Goal: Information Seeking & Learning: Learn about a topic

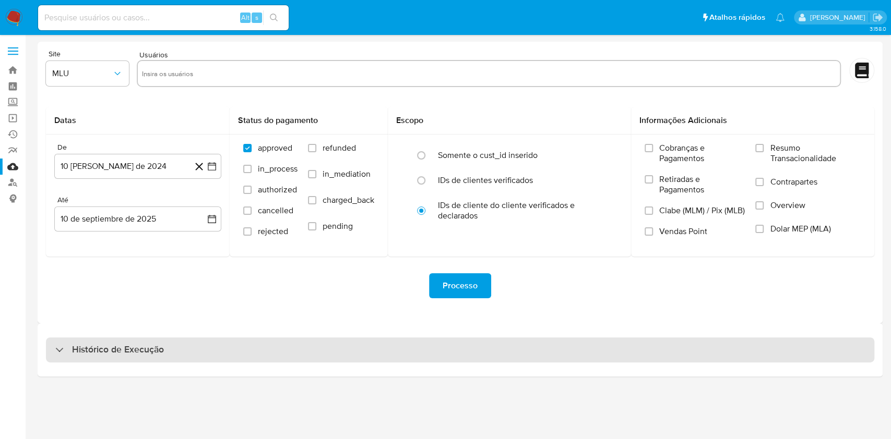
click at [434, 344] on div "Histórico de Execução" at bounding box center [460, 350] width 828 height 25
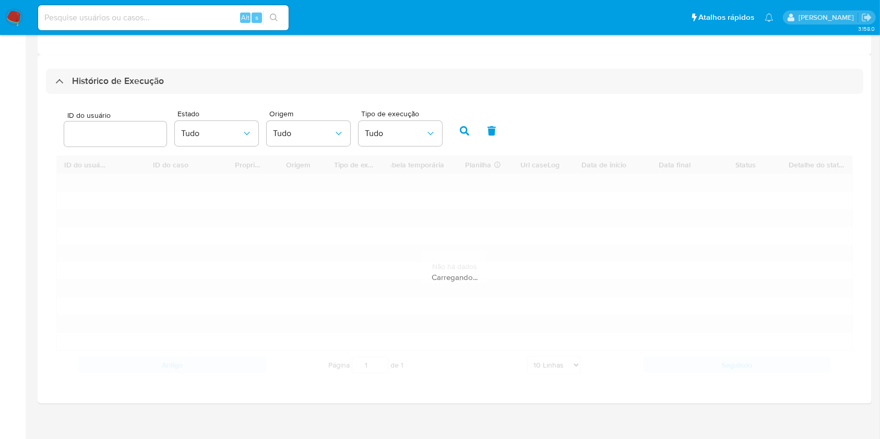
scroll to position [277, 0]
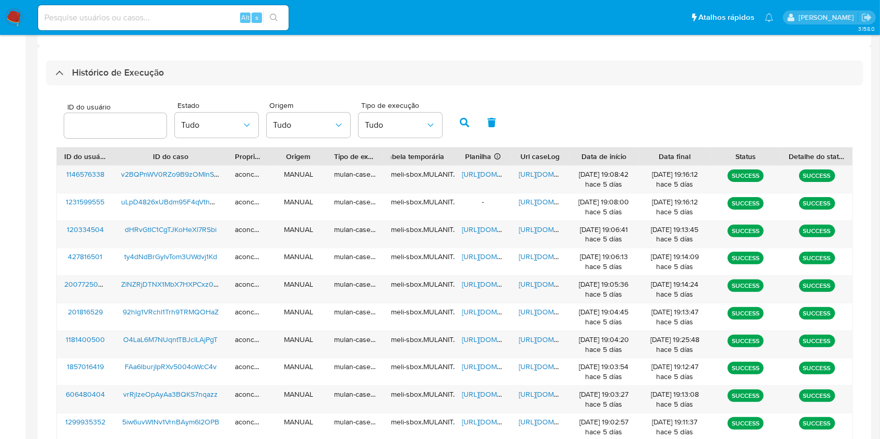
click at [568, 361] on div "[DATE] 19:03:54 hace 5 [PERSON_NAME]" at bounding box center [603, 371] width 71 height 27
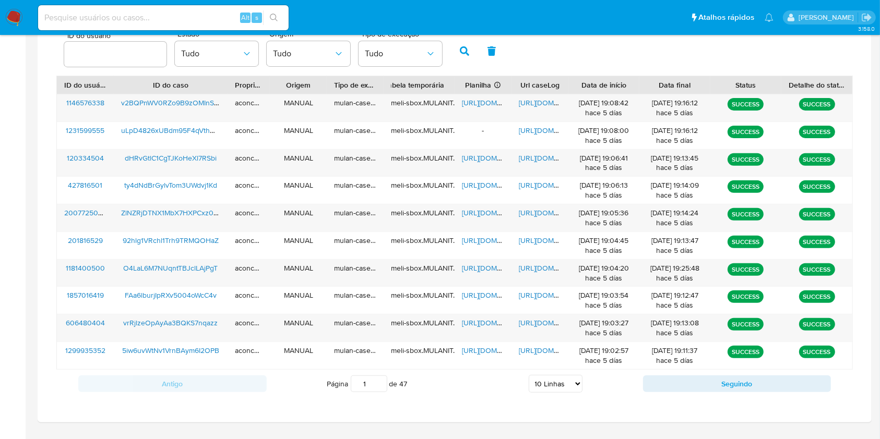
scroll to position [376, 0]
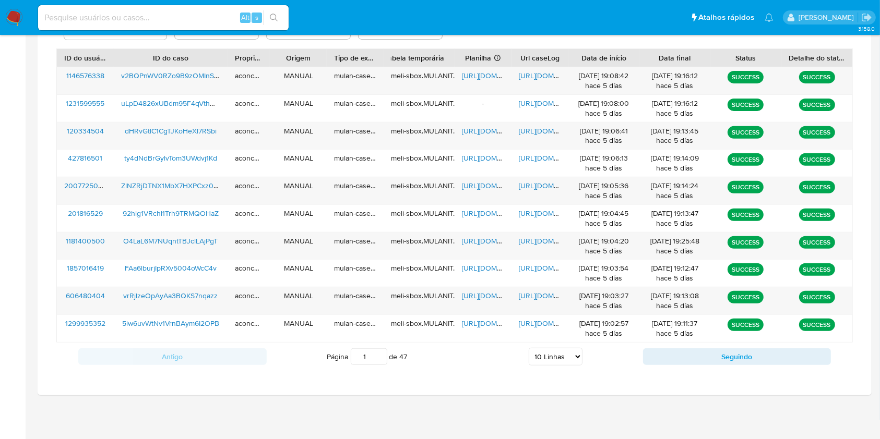
click at [572, 365] on div "Página 1 de 47 5 Linhas 10 Linhas 20 Linhas 25 Linhas 50 Linhas 100 Linhas" at bounding box center [455, 356] width 376 height 21
click at [572, 356] on select "5 Linhas 10 Linhas 20 Linhas 25 Linhas 50 Linhas 100 Linhas" at bounding box center [556, 357] width 54 height 18
select select "25"
click at [529, 348] on select "5 Linhas 10 Linhas 20 Linhas 25 Linhas 50 Linhas 100 Linhas" at bounding box center [556, 357] width 54 height 18
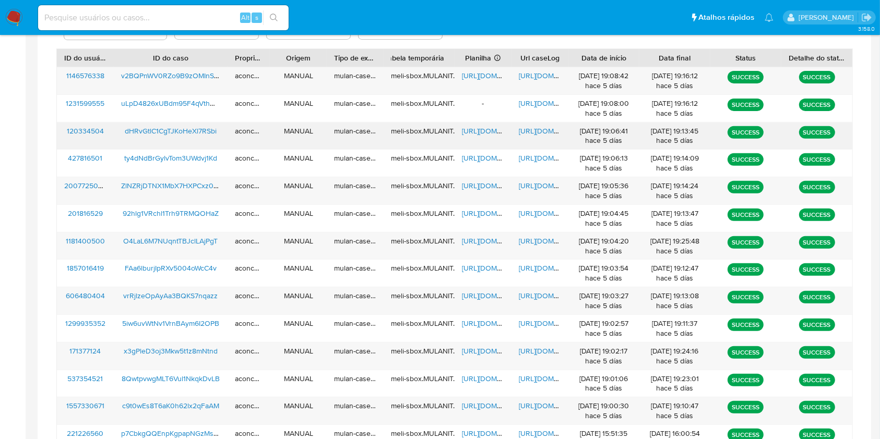
click at [485, 133] on span "[URL][DOMAIN_NAME]" at bounding box center [498, 131] width 72 height 10
click at [529, 135] on span "[URL][DOMAIN_NAME]" at bounding box center [555, 131] width 72 height 10
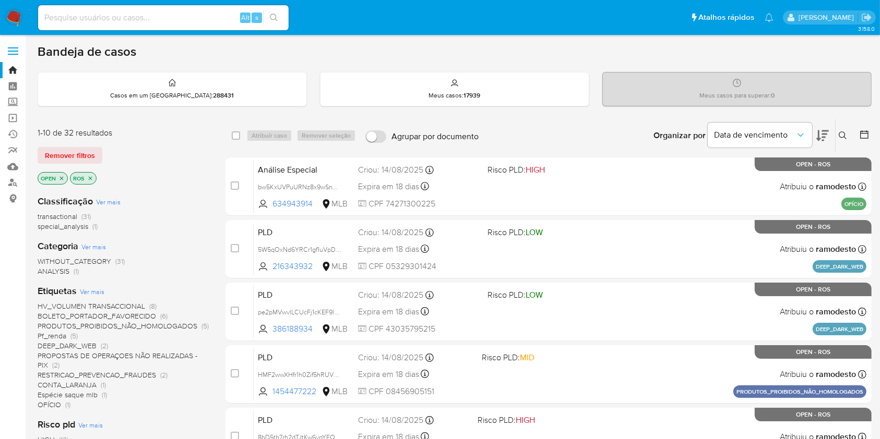
click at [841, 138] on icon at bounding box center [842, 135] width 8 height 8
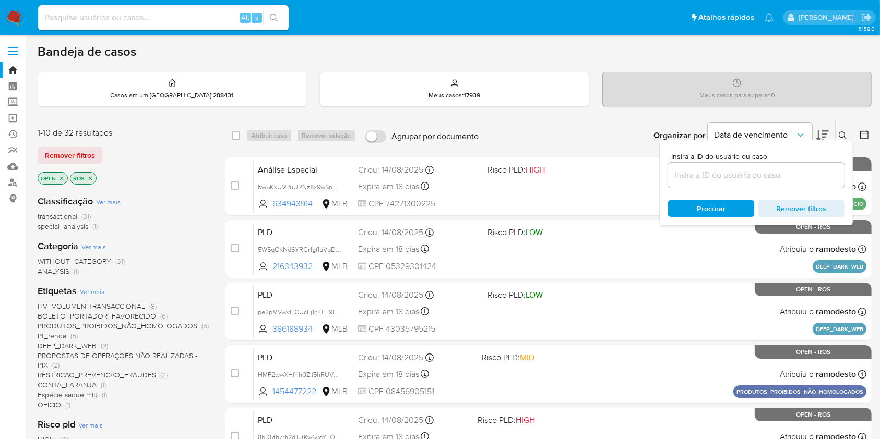
click at [755, 175] on input at bounding box center [756, 176] width 176 height 14
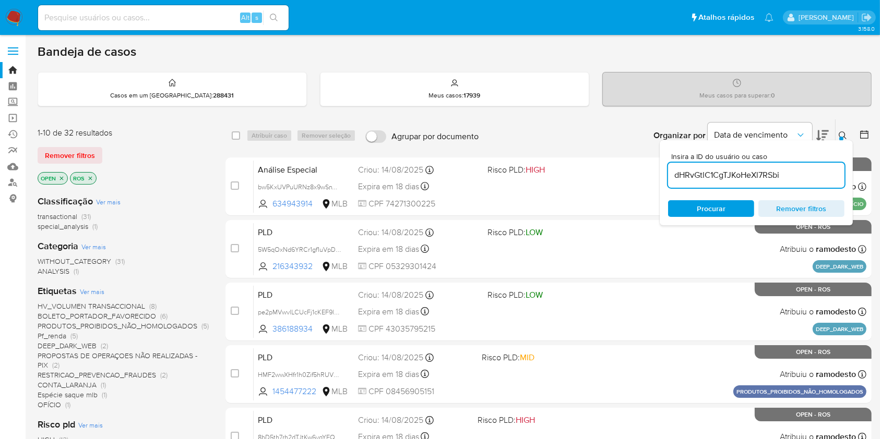
type input "dHRvGtlC1CgTJKoHeXl7RSbi"
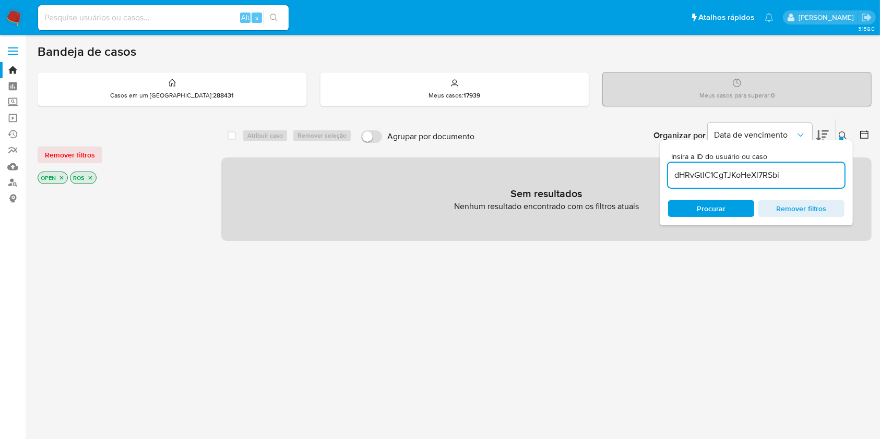
click at [92, 178] on icon "close-filter" at bounding box center [90, 178] width 6 height 6
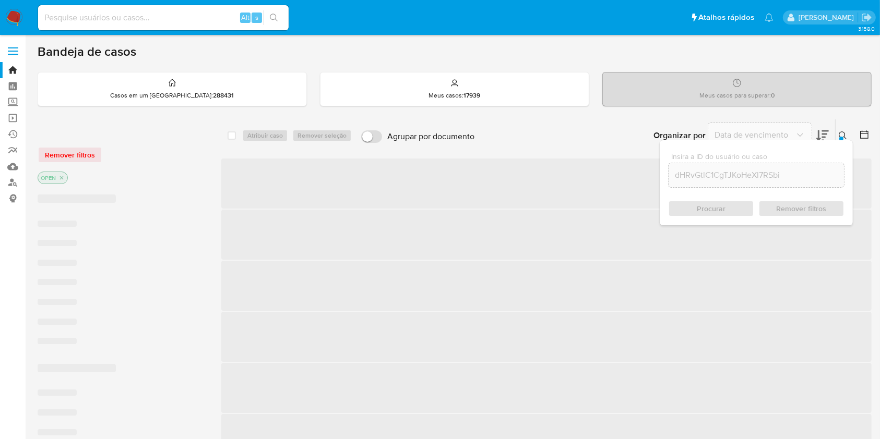
click at [61, 177] on icon "close-filter" at bounding box center [62, 178] width 4 height 4
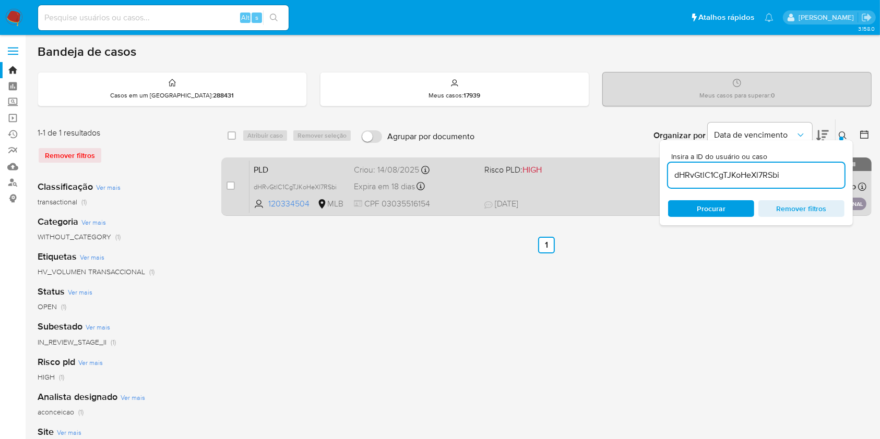
click at [603, 173] on span "Risco PLD: HIGH" at bounding box center [545, 169] width 122 height 14
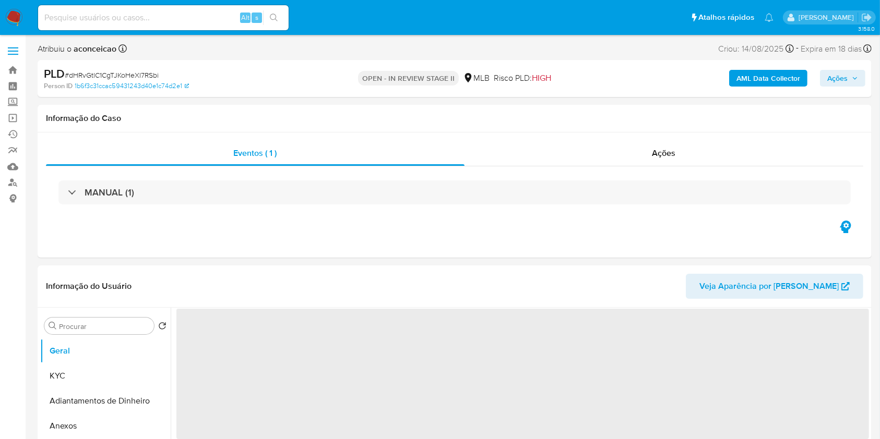
select select "10"
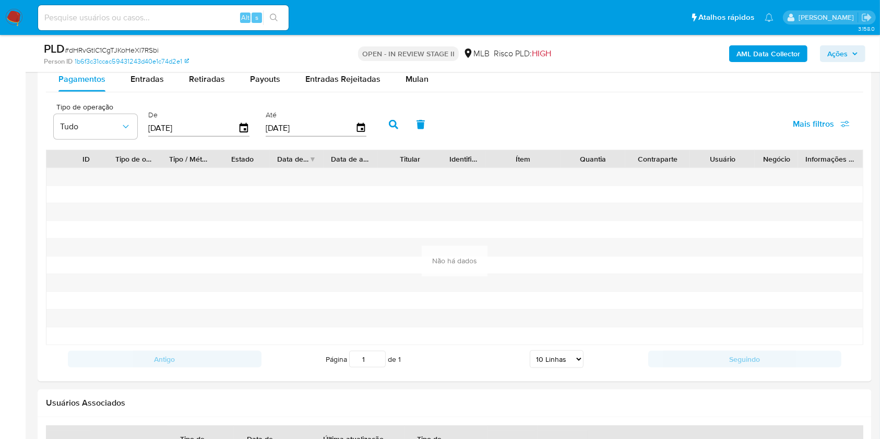
scroll to position [948, 0]
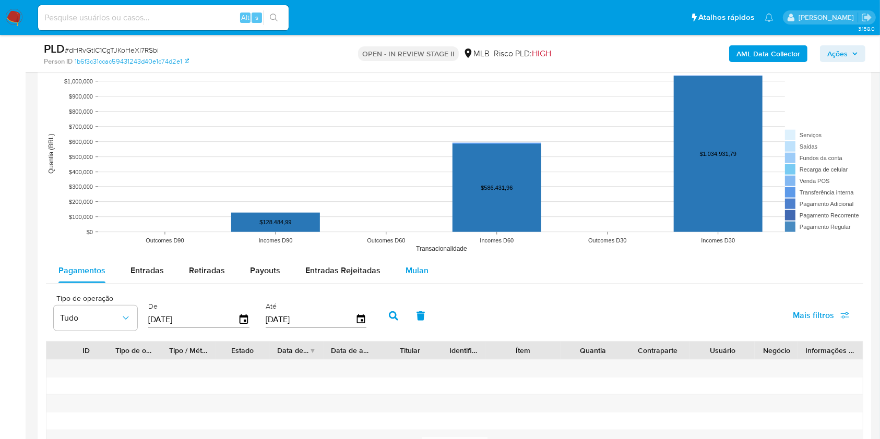
click at [405, 272] on span "Mulan" at bounding box center [416, 271] width 23 height 12
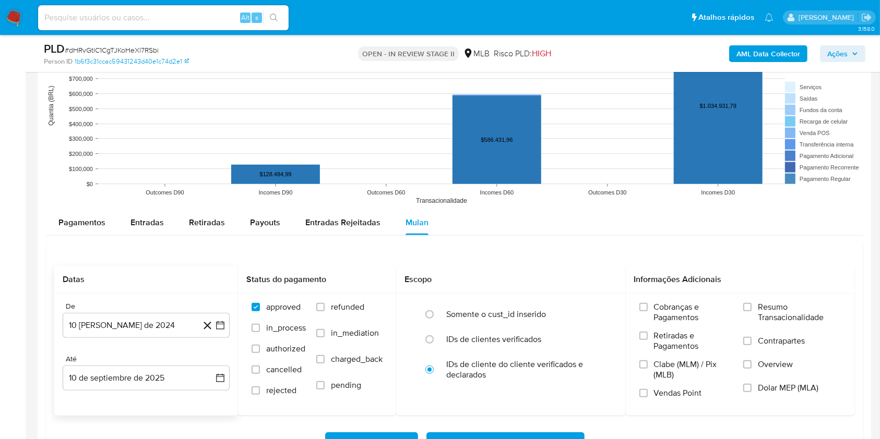
scroll to position [1018, 0]
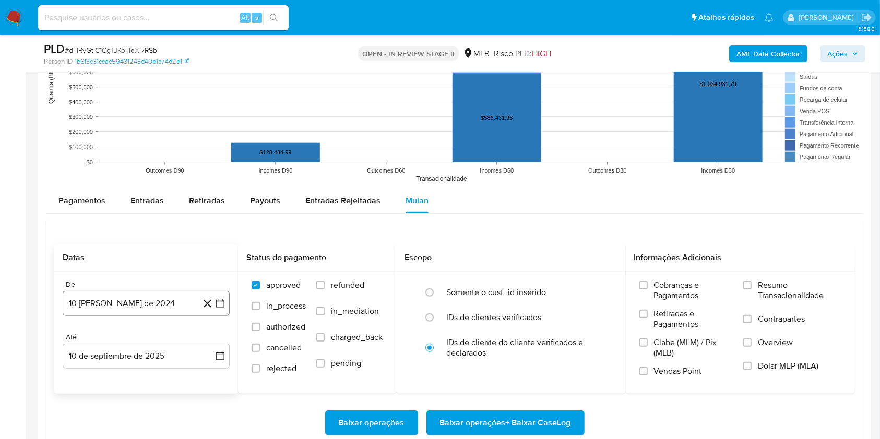
click at [152, 295] on button "10 de agosto de 2024" at bounding box center [146, 303] width 167 height 25
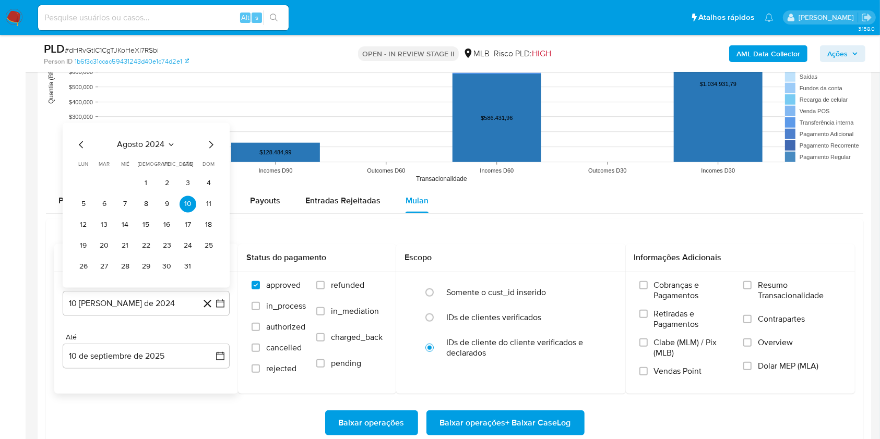
click at [155, 146] on span "agosto 2024" at bounding box center [140, 144] width 47 height 10
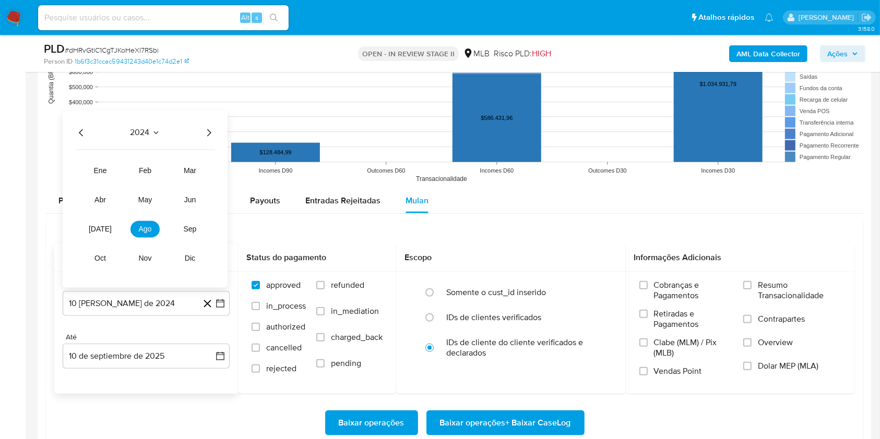
click at [212, 136] on icon "Año siguiente" at bounding box center [208, 132] width 13 height 13
click at [106, 234] on button "jul" at bounding box center [100, 229] width 29 height 17
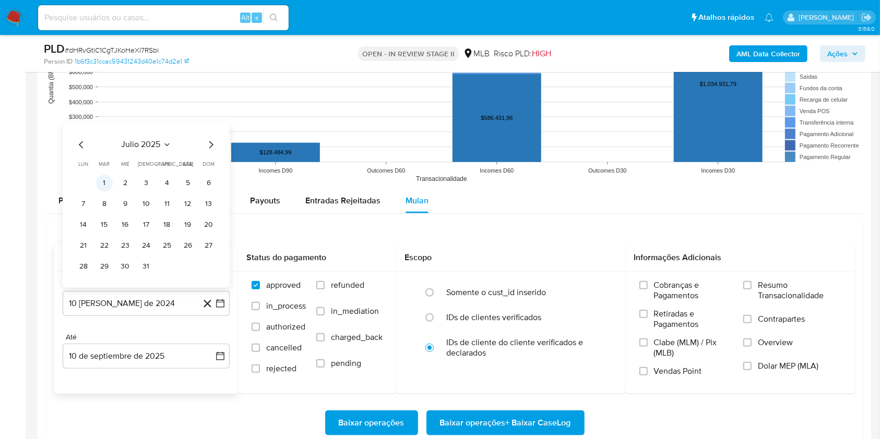
click at [109, 178] on button "1" at bounding box center [104, 183] width 17 height 17
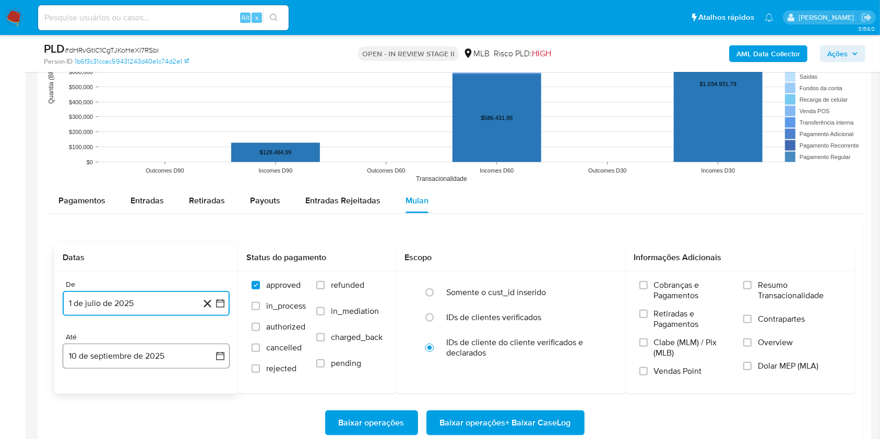
click at [172, 352] on button "10 de septiembre de 2025" at bounding box center [146, 356] width 167 height 25
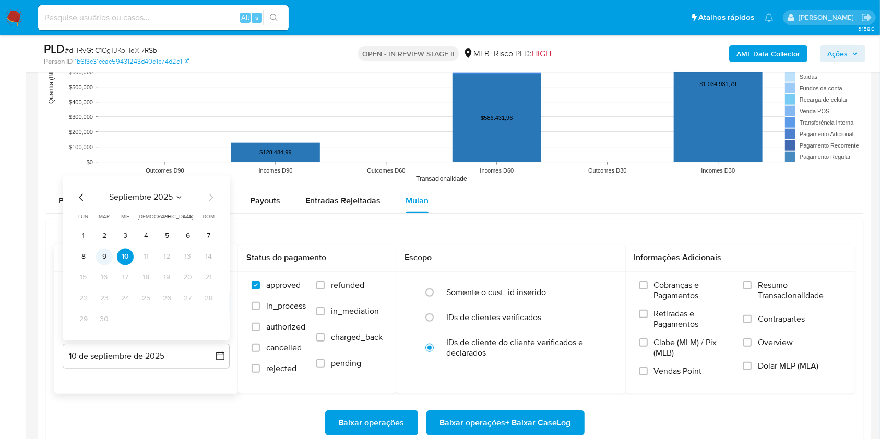
click at [105, 258] on button "9" at bounding box center [104, 256] width 17 height 17
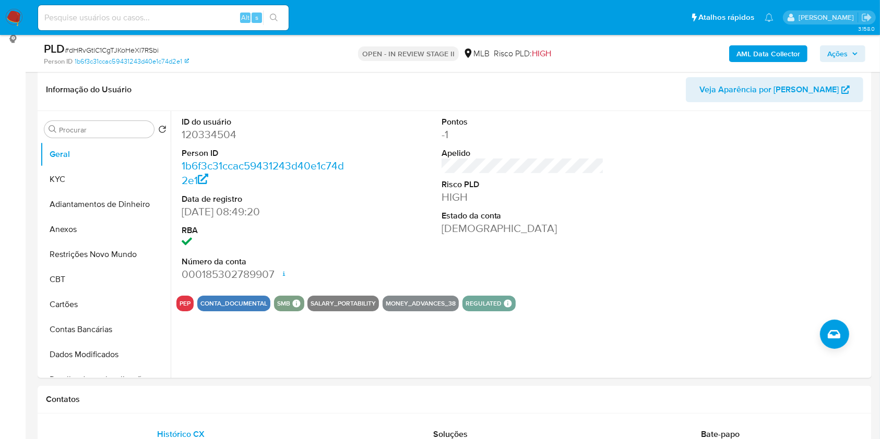
scroll to position [139, 0]
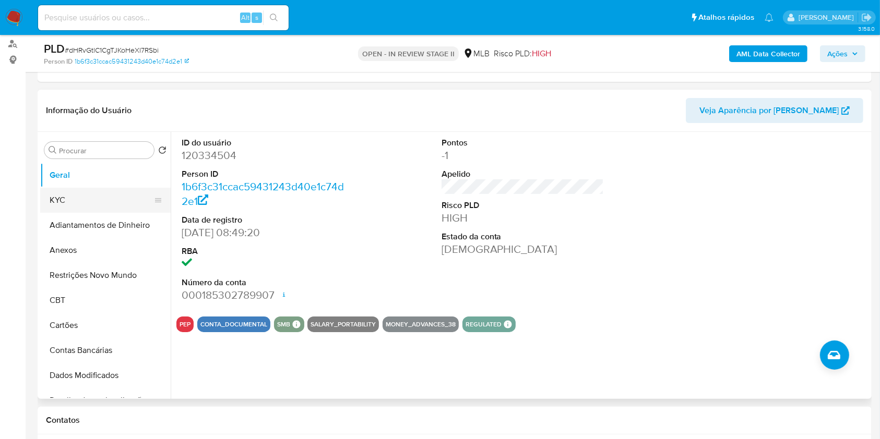
click at [85, 190] on button "KYC" at bounding box center [101, 200] width 122 height 25
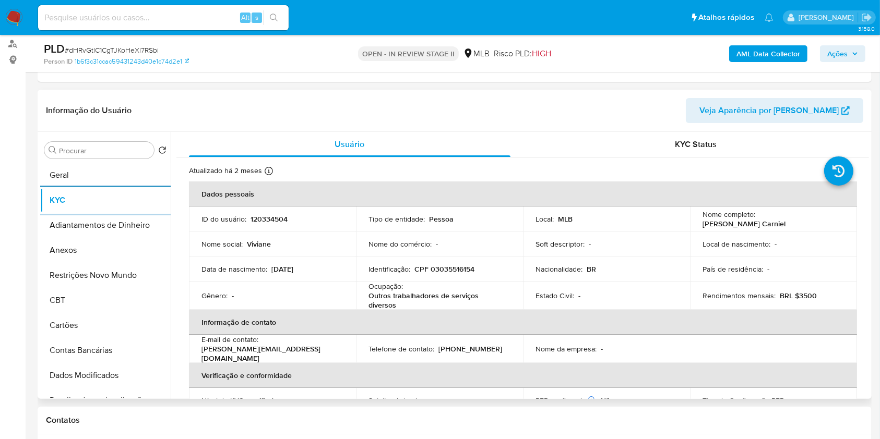
scroll to position [0, 0]
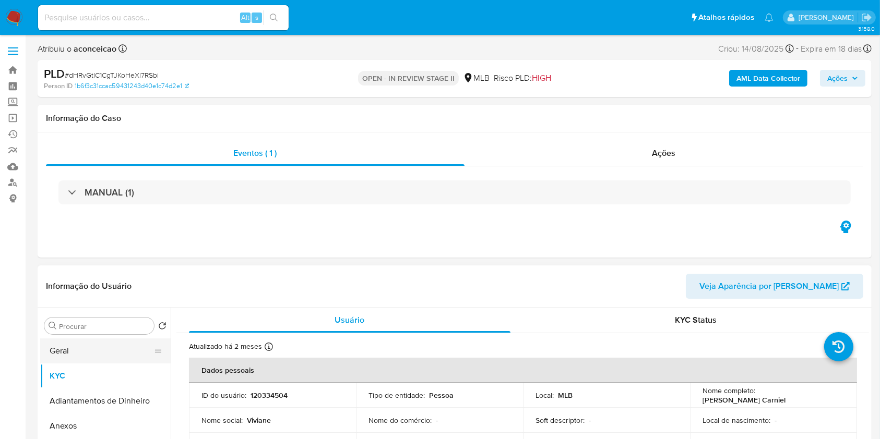
click at [115, 357] on button "Geral" at bounding box center [101, 351] width 122 height 25
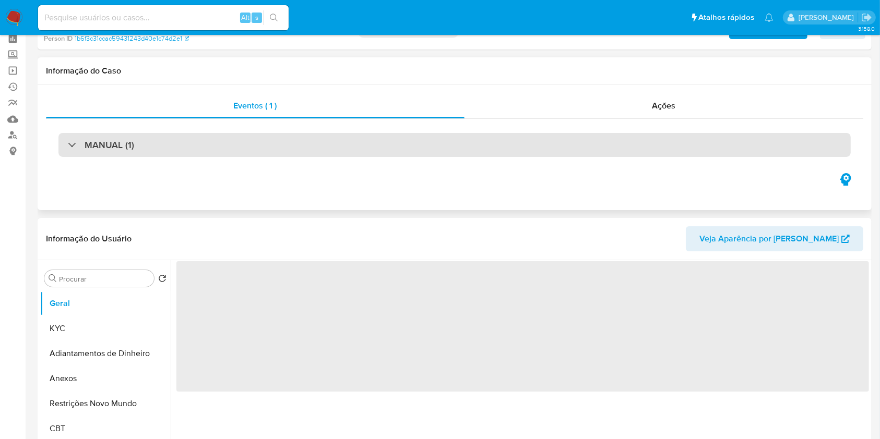
scroll to position [69, 0]
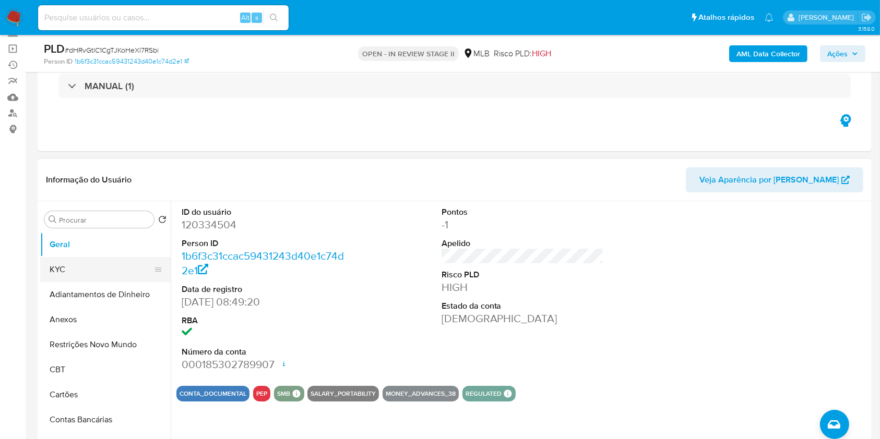
click at [92, 278] on button "KYC" at bounding box center [101, 269] width 122 height 25
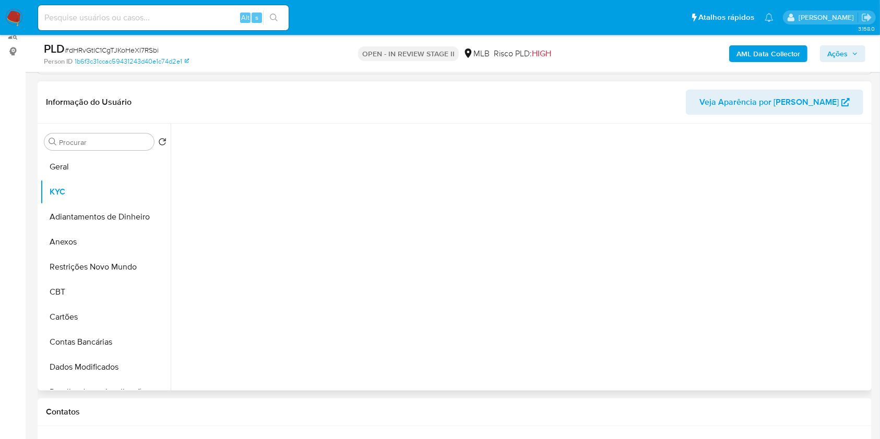
scroll to position [209, 0]
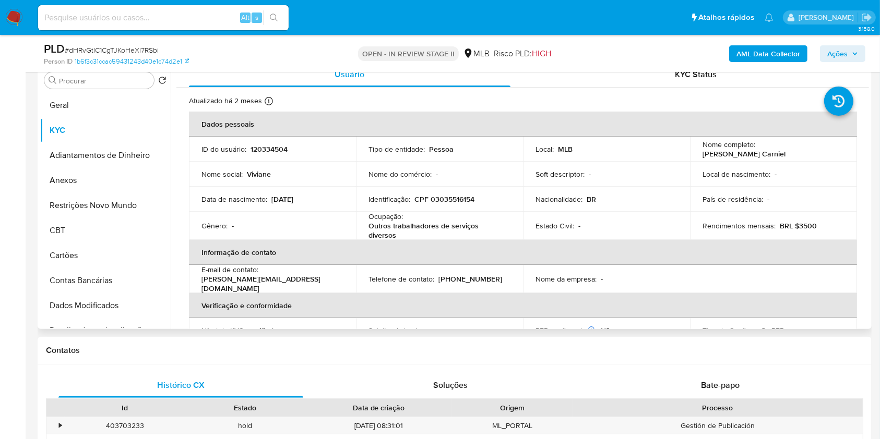
click at [438, 223] on p "Outros trabalhadores de serviços diversos" at bounding box center [437, 230] width 138 height 19
copy div "Ocupação : Outros trabalhadores de serviços diversos"
click at [113, 77] on input "Procurar" at bounding box center [104, 80] width 91 height 9
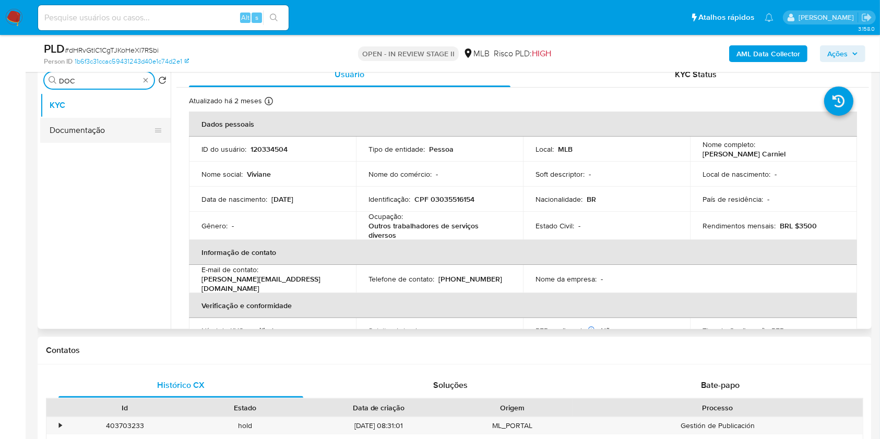
type input "DOC"
click at [108, 137] on button "Documentação" at bounding box center [101, 130] width 122 height 25
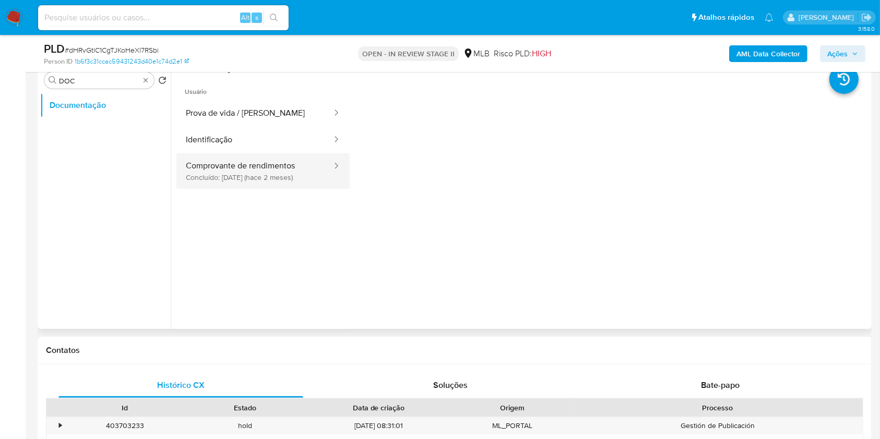
click at [248, 183] on button "Comprovante de rendimentos Concluído: 22/07/2025 (hace 2 meses)" at bounding box center [254, 170] width 157 height 35
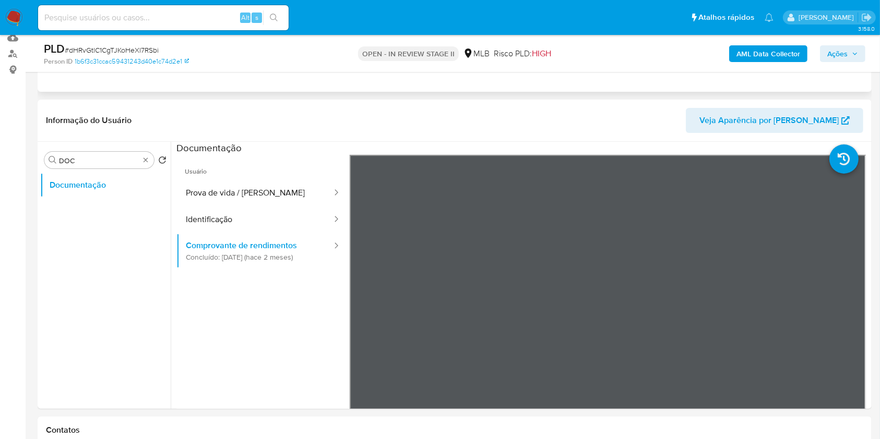
scroll to position [69, 0]
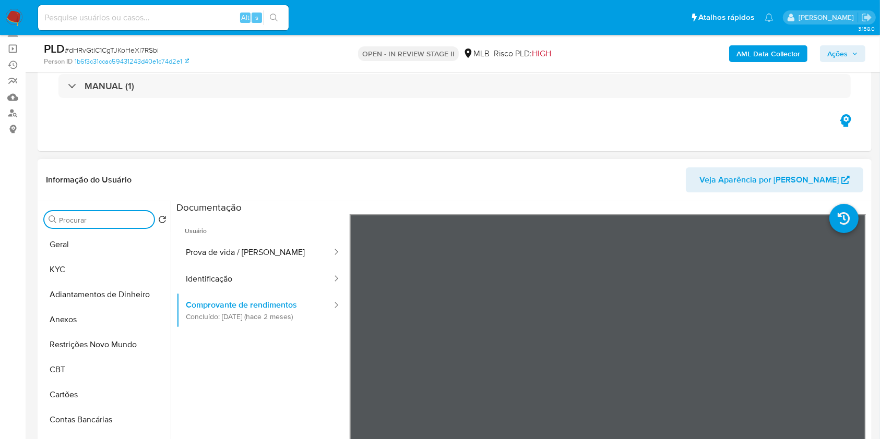
click at [136, 218] on input "Procurar" at bounding box center [104, 219] width 91 height 9
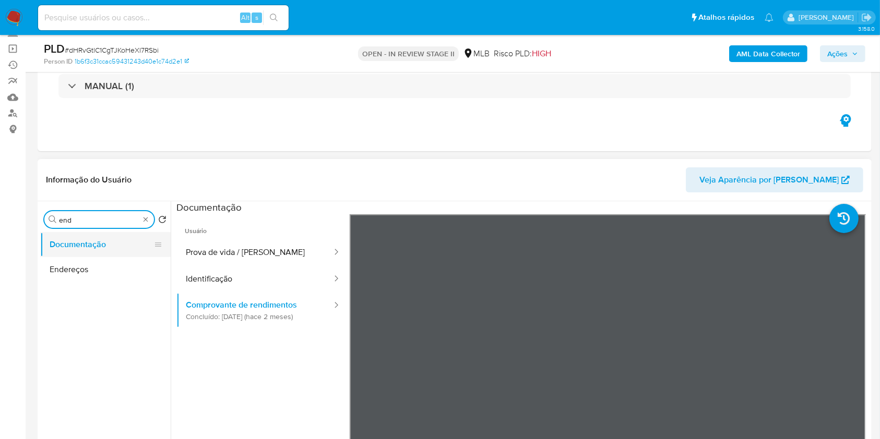
type input "end"
click at [118, 239] on button "Documentação" at bounding box center [101, 244] width 122 height 25
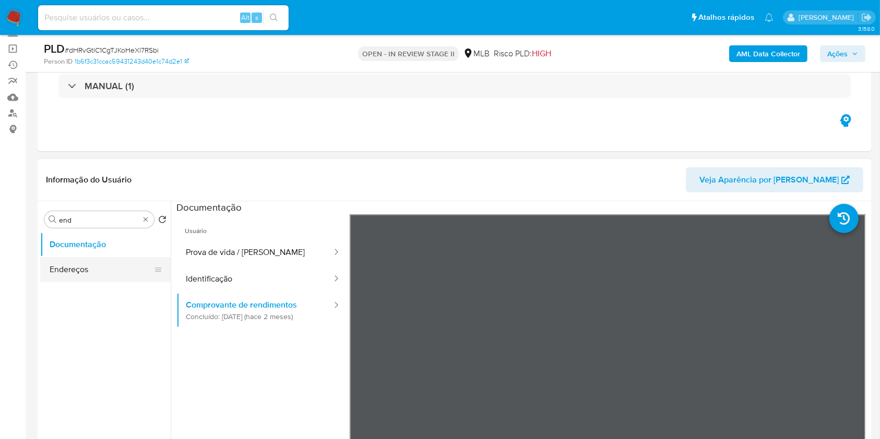
click at [102, 268] on button "Endereços" at bounding box center [101, 269] width 122 height 25
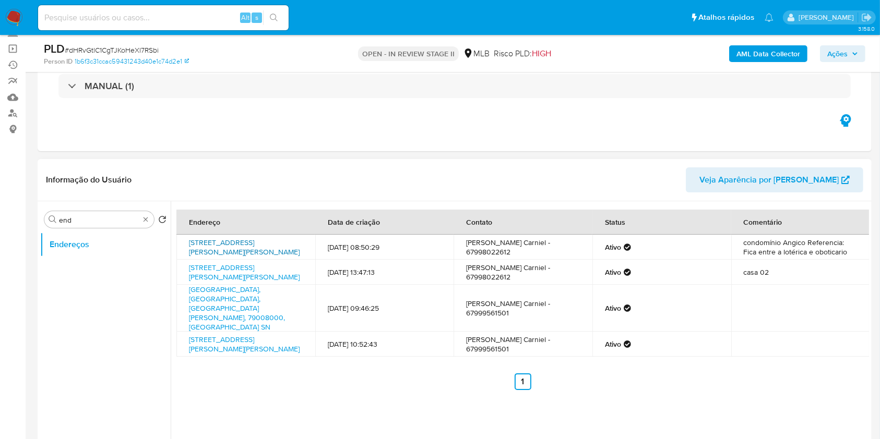
click at [235, 246] on link "Avenida Virgínia Ferreira 430, Coxim, Mato Grosso Do Sul, 79400000, Brasil 430" at bounding box center [244, 247] width 111 height 20
click at [271, 267] on link "Rua Duilio Aloi 1205, Dourados, Mato Grosso Do Sul, 79837050, Brasil 1205" at bounding box center [244, 272] width 111 height 20
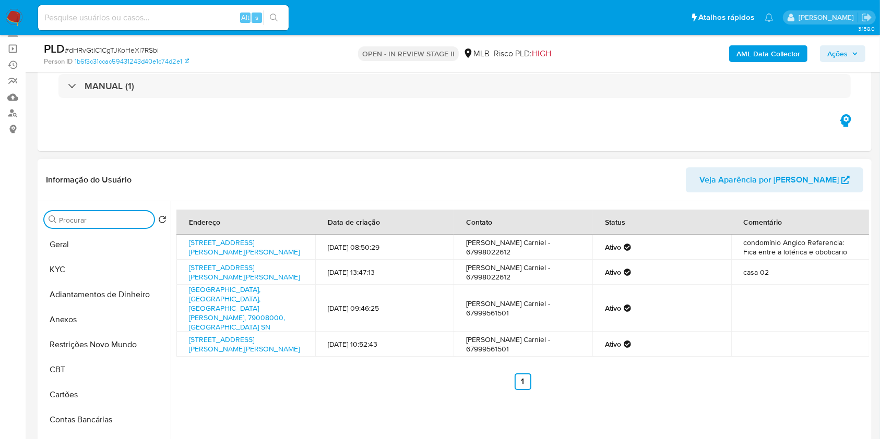
click at [134, 219] on input "Procurar" at bounding box center [104, 219] width 91 height 9
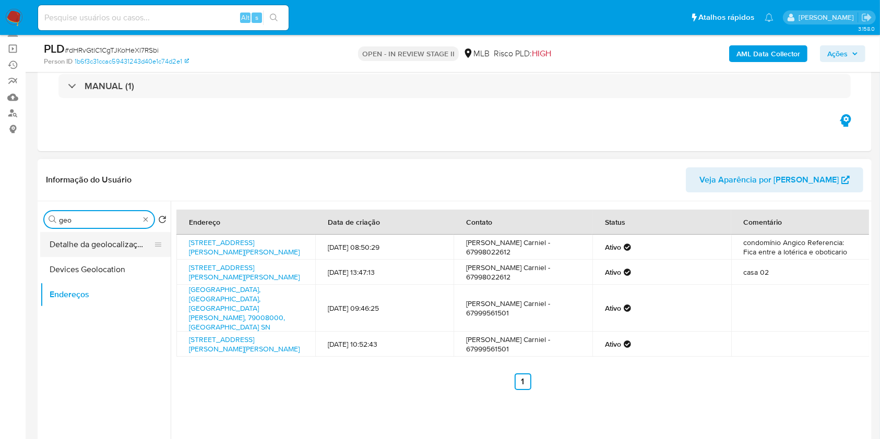
type input "geo"
click at [111, 245] on button "Detalhe da geolocalização" at bounding box center [101, 244] width 122 height 25
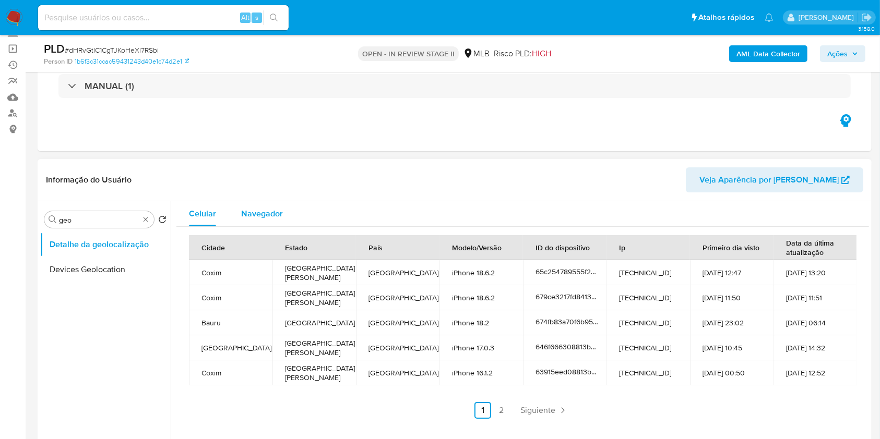
click at [258, 215] on span "Navegador" at bounding box center [262, 214] width 42 height 12
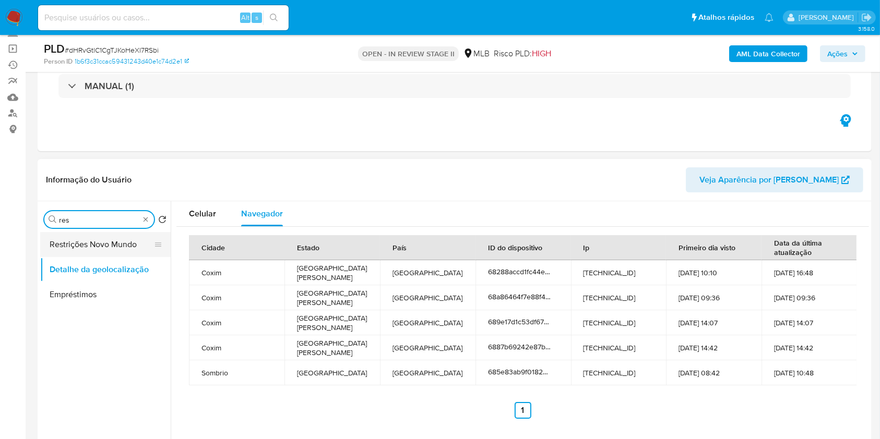
type input "res"
click at [106, 242] on button "Restrições Novo Mundo" at bounding box center [101, 244] width 122 height 25
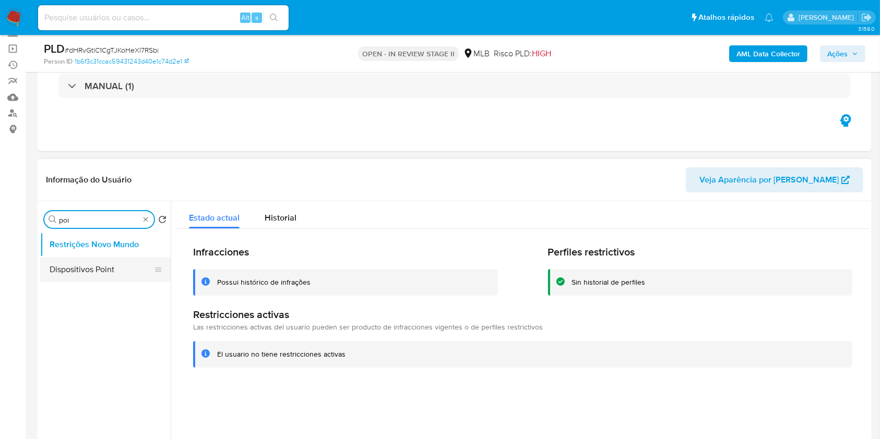
type input "poi"
click at [116, 257] on button "Dispositivos Point" at bounding box center [101, 269] width 122 height 25
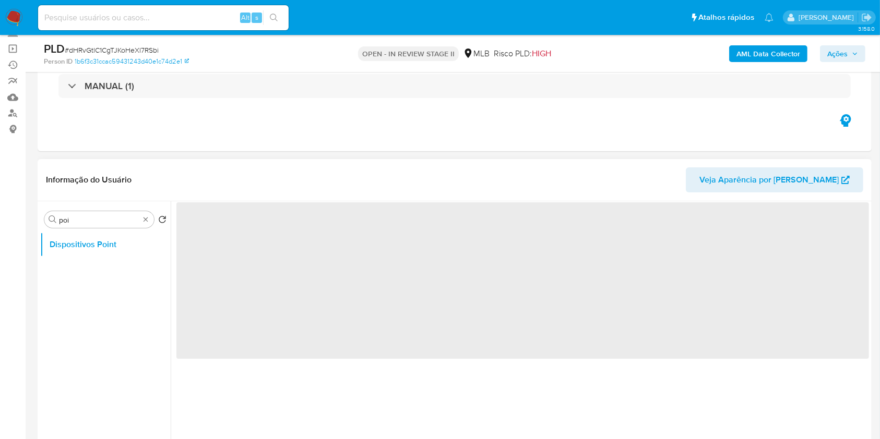
click at [115, 264] on ul "Dispositivos Point" at bounding box center [105, 349] width 130 height 235
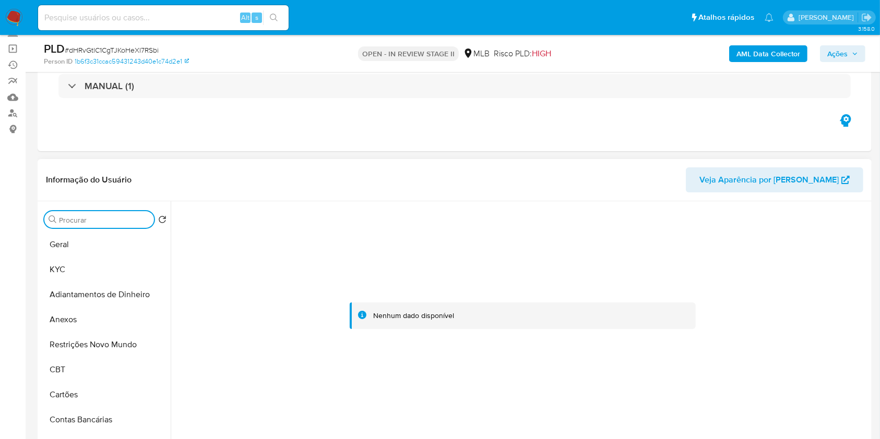
click at [128, 217] on input "Procurar" at bounding box center [104, 219] width 91 height 9
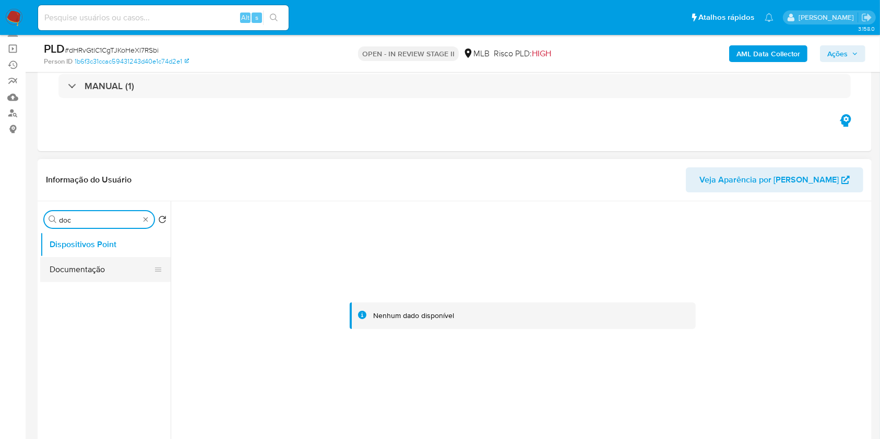
type input "doc"
click at [102, 273] on button "Documentação" at bounding box center [101, 269] width 122 height 25
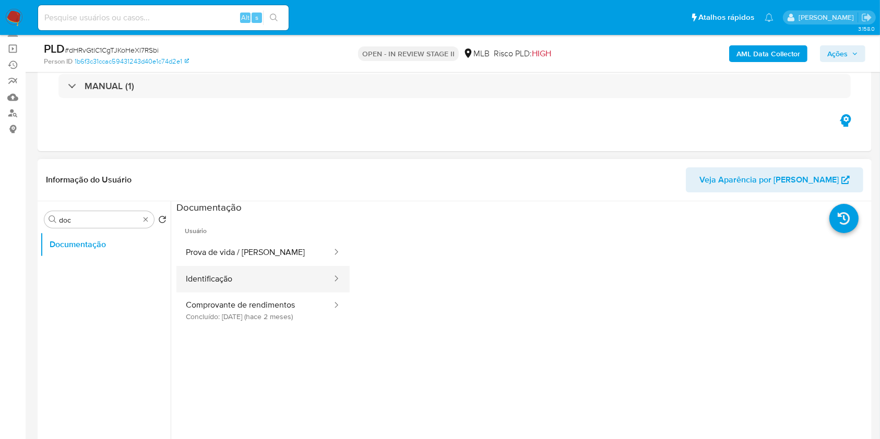
click at [249, 277] on button "Identificação" at bounding box center [254, 279] width 157 height 27
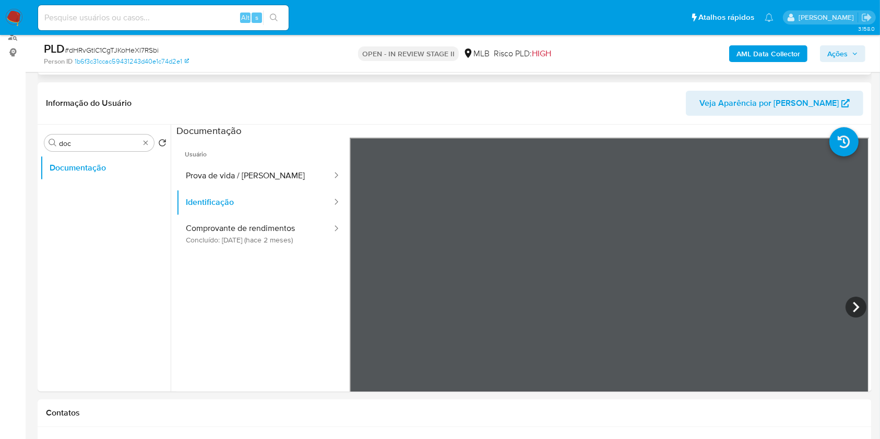
scroll to position [209, 0]
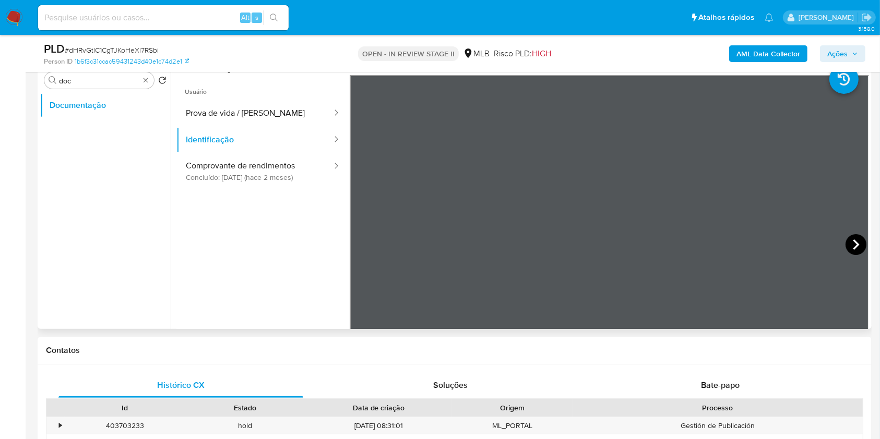
click at [849, 242] on icon at bounding box center [855, 244] width 21 height 21
click at [371, 244] on icon at bounding box center [362, 244] width 21 height 21
click at [851, 243] on icon at bounding box center [855, 244] width 21 height 21
click at [231, 114] on button "Prova de vida / Selfie" at bounding box center [254, 113] width 157 height 27
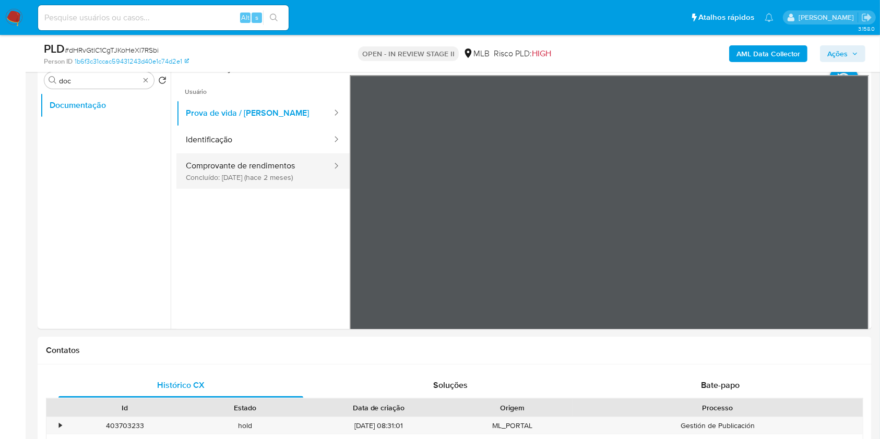
click at [267, 171] on button "Comprovante de rendimentos Concluído: 22/07/2025 (hace 2 meses)" at bounding box center [254, 170] width 157 height 35
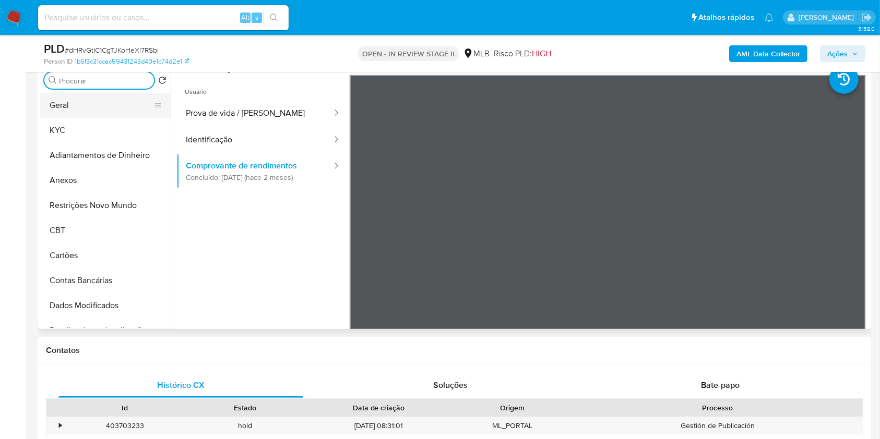
click at [95, 106] on button "Geral" at bounding box center [101, 105] width 122 height 25
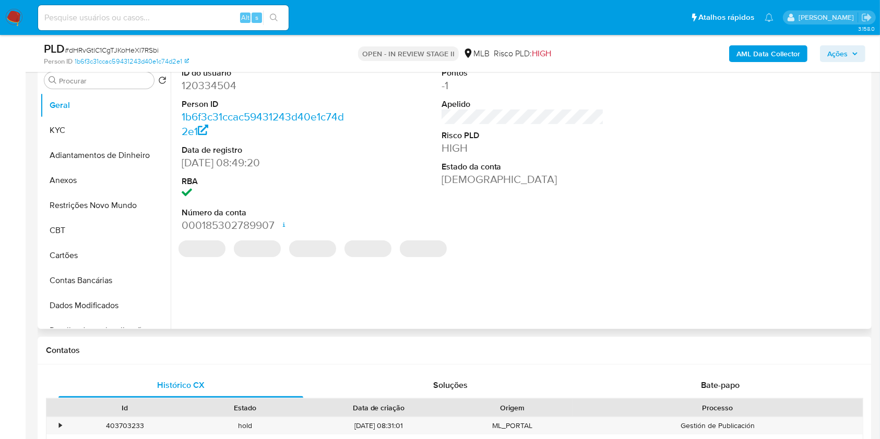
scroll to position [139, 0]
